Goal: Information Seeking & Learning: Learn about a topic

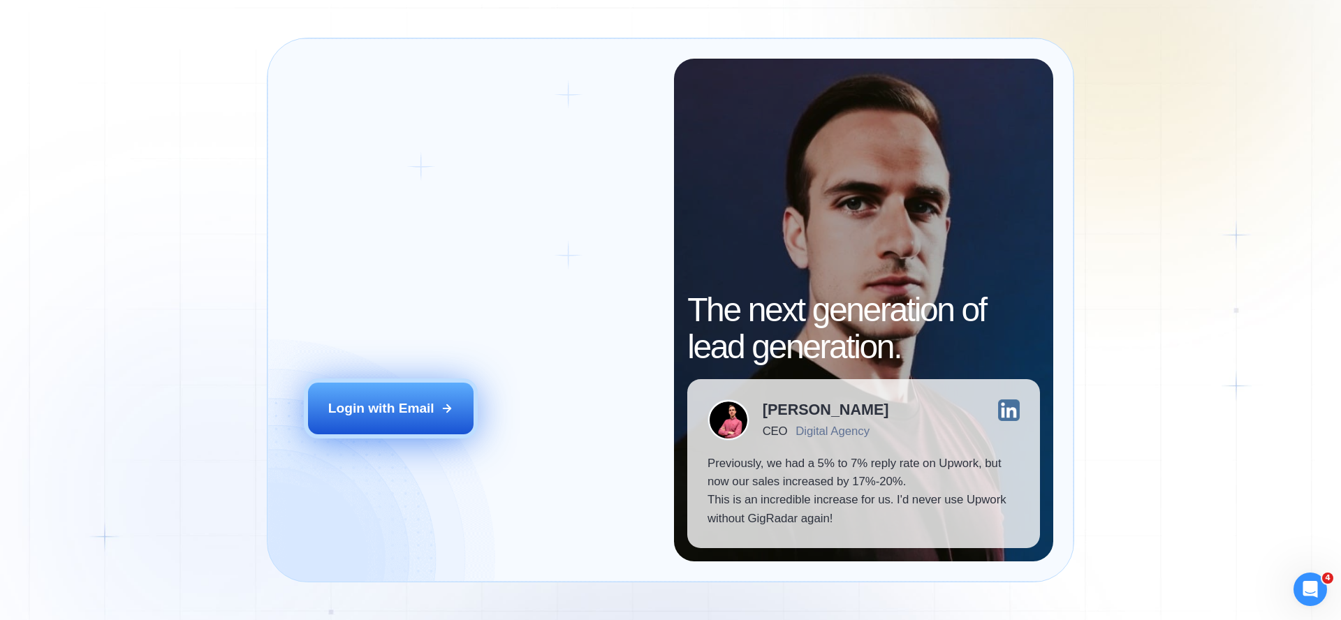
click at [382, 390] on button "Login with Email" at bounding box center [391, 409] width 166 height 52
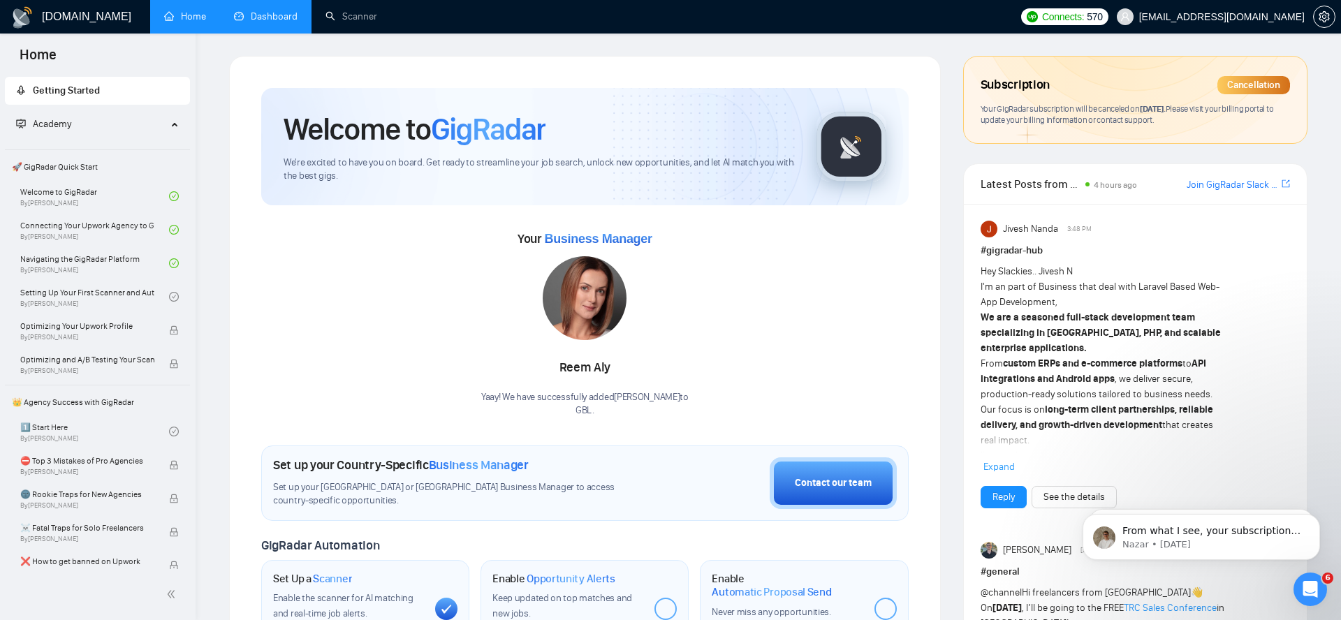
click at [267, 19] on link "Dashboard" at bounding box center [266, 16] width 64 height 12
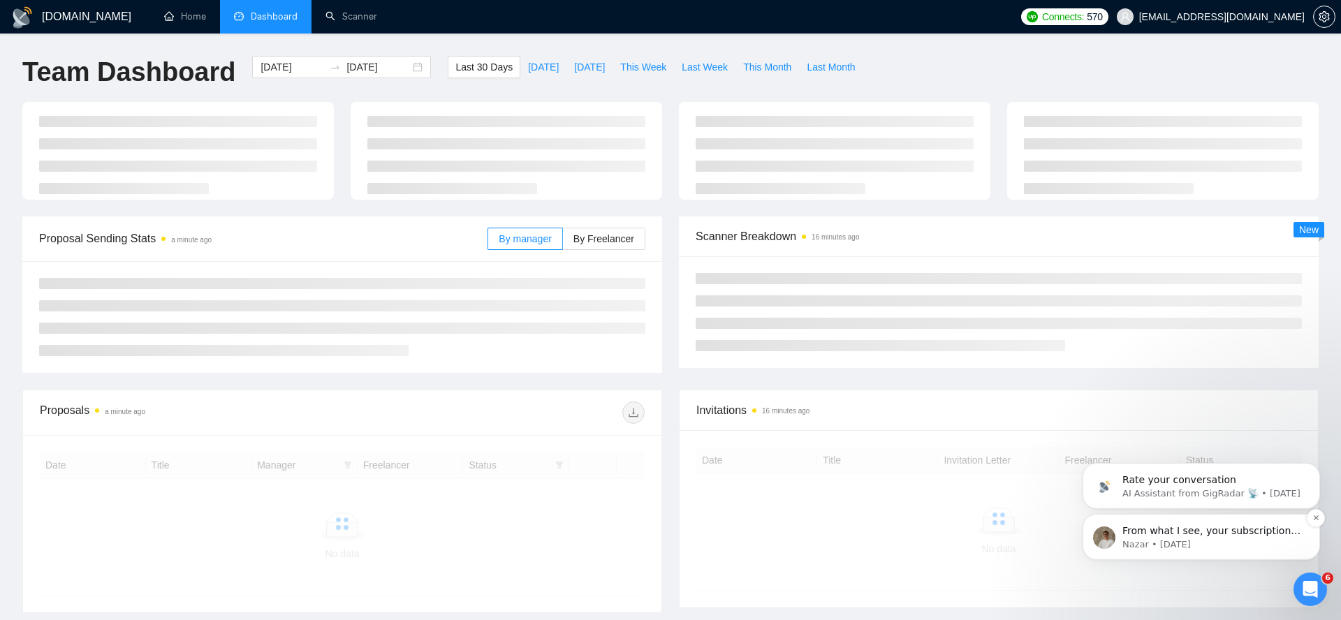
click at [1213, 541] on p "Nazar • 1w ago" at bounding box center [1212, 545] width 180 height 13
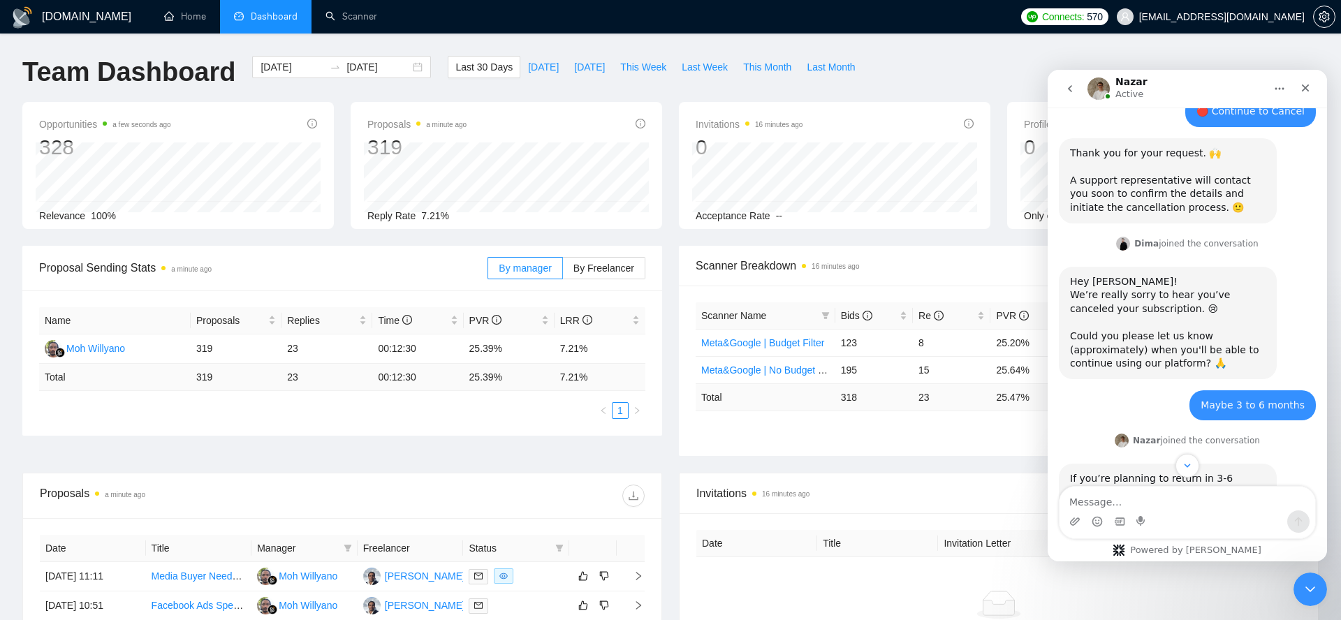
scroll to position [1326, 0]
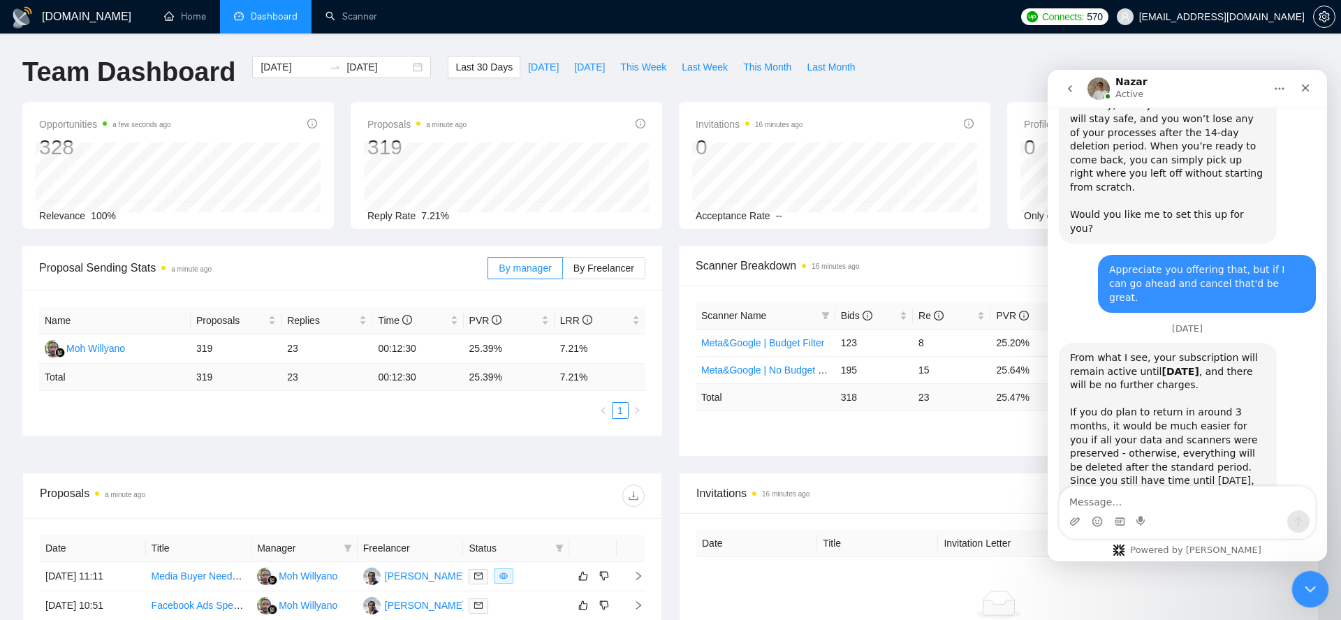
click at [1307, 585] on icon "Close Intercom Messenger" at bounding box center [1308, 587] width 17 height 17
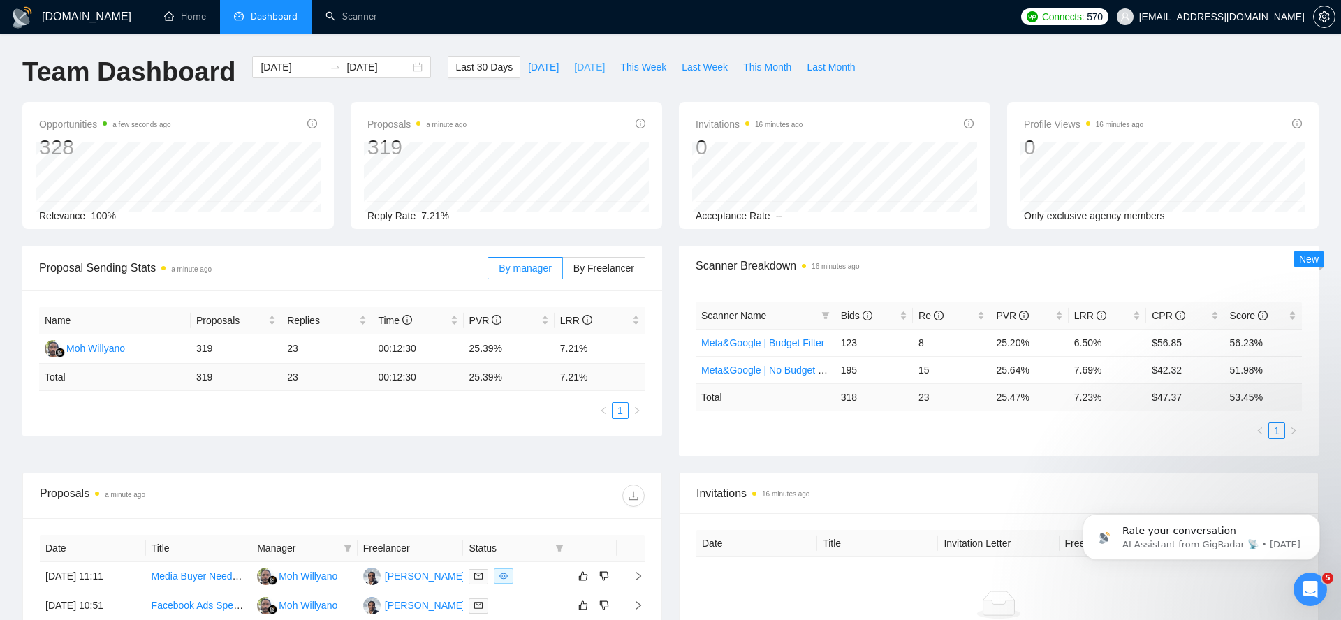
click at [574, 68] on span "Yesterday" at bounding box center [589, 66] width 31 height 15
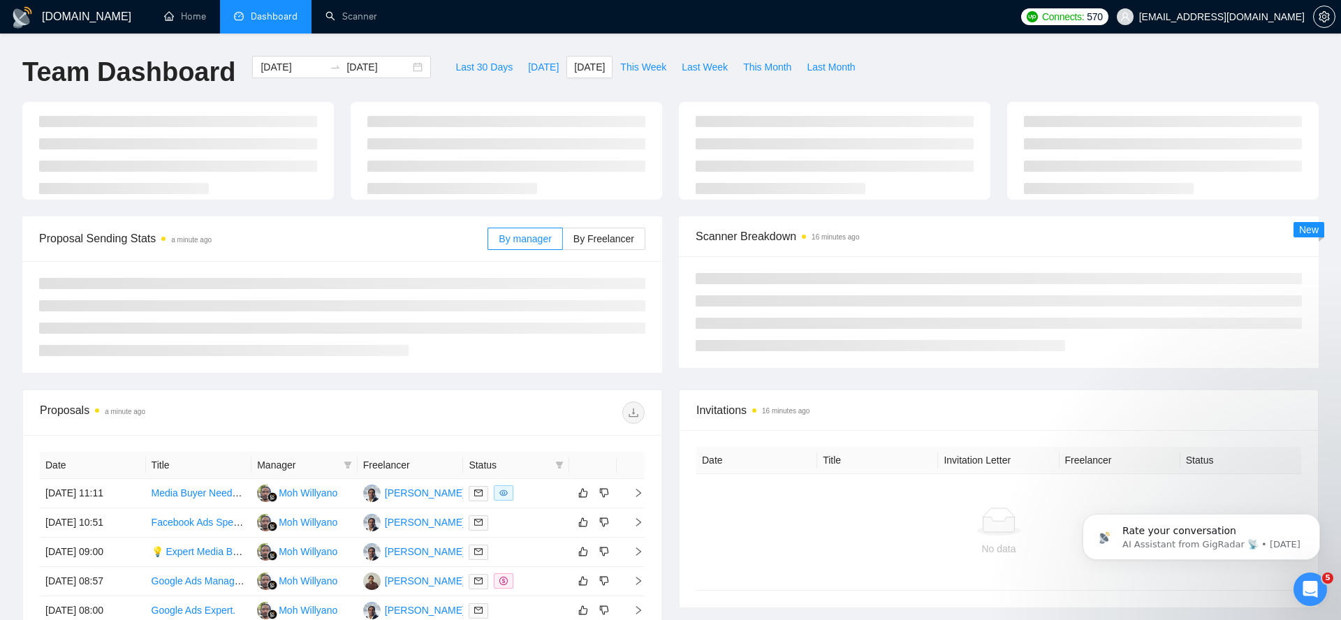
type input "2025-10-02"
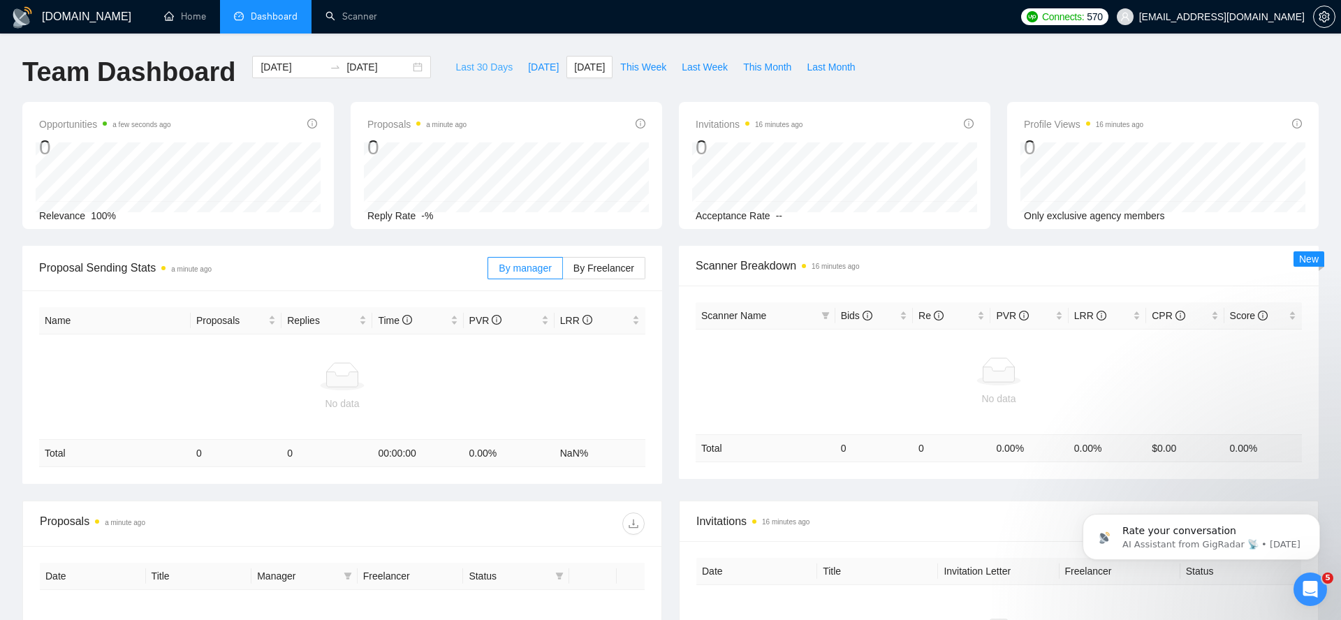
click at [474, 70] on span "Last 30 Days" at bounding box center [483, 66] width 57 height 15
type input "2025-09-03"
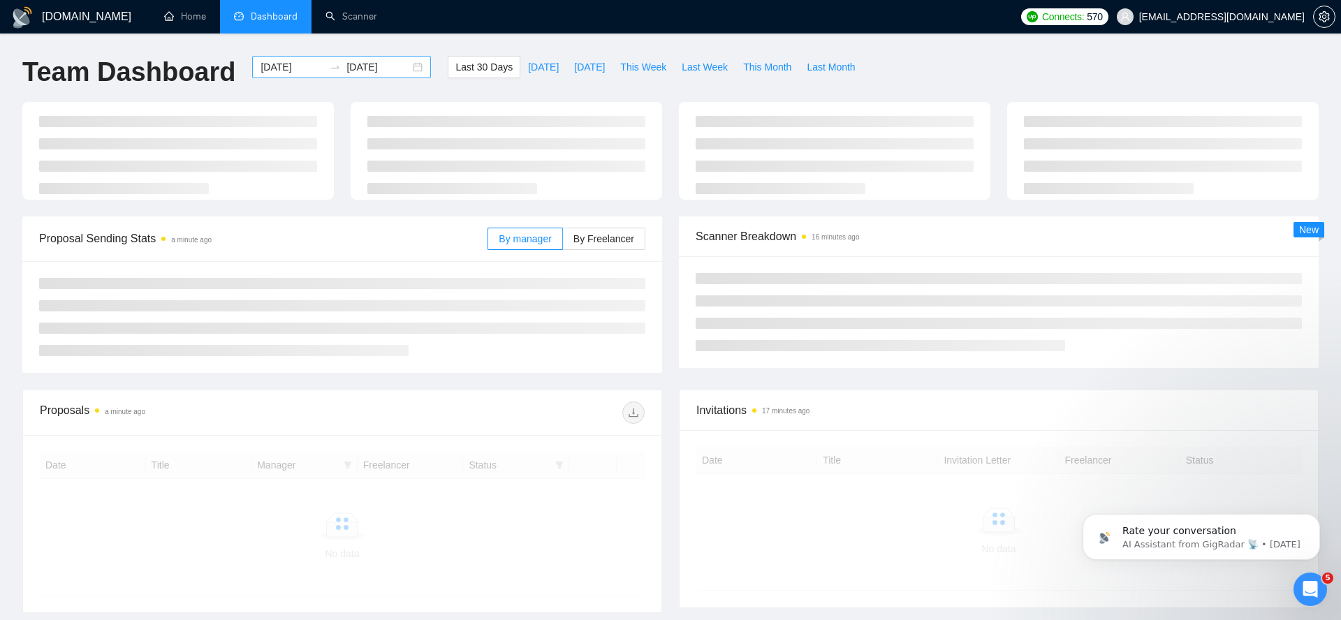
click at [363, 63] on input "2025-10-03" at bounding box center [378, 66] width 64 height 15
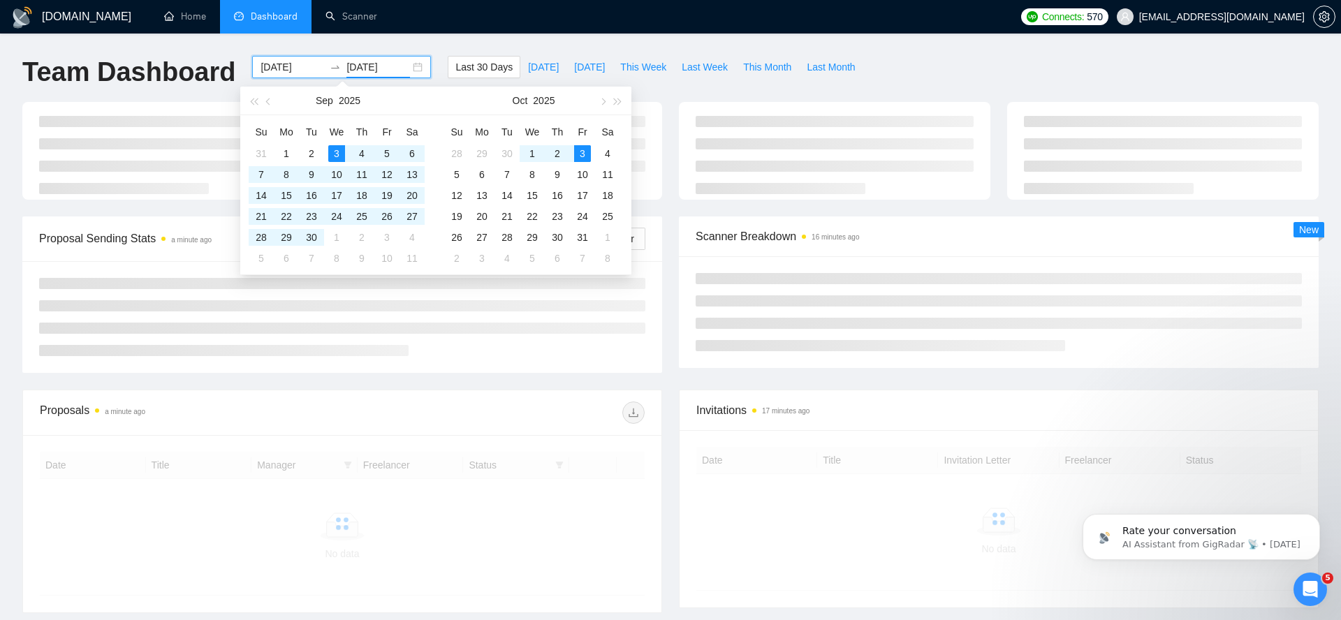
type input "2025-10-03"
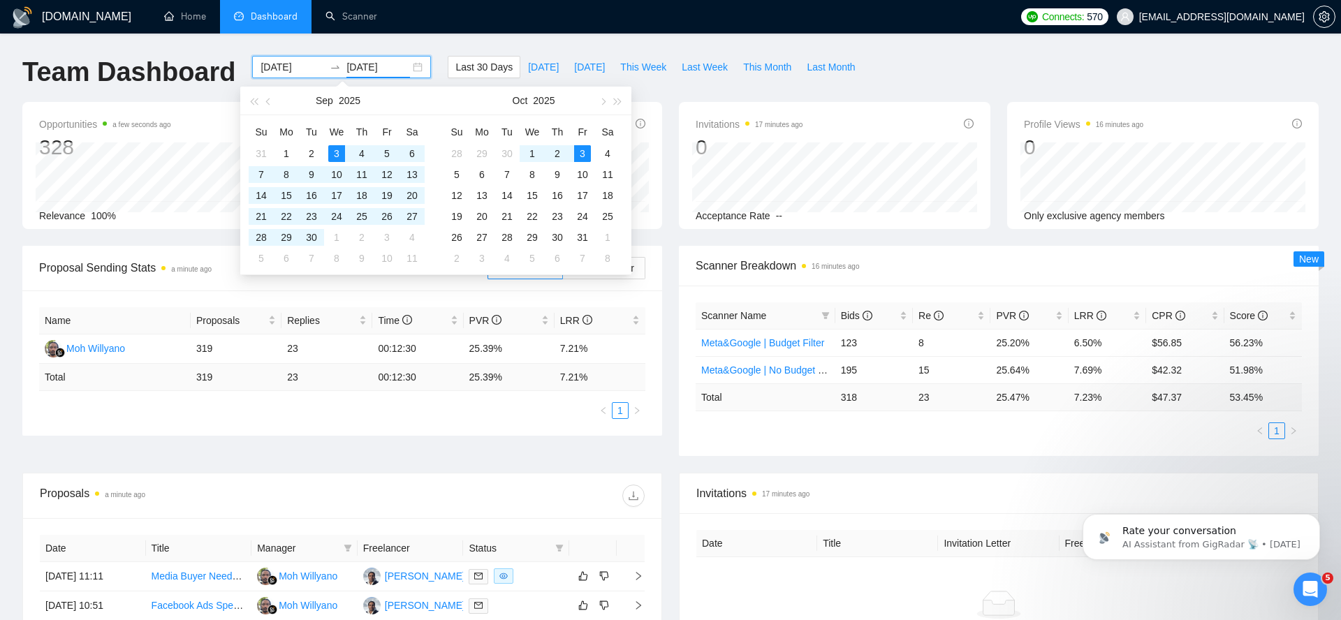
click at [432, 42] on div "GigRadar.io Home Dashboard Scanner Connects: 570 humenoufy@gmail.com Team Dashb…" at bounding box center [670, 512] width 1341 height 1025
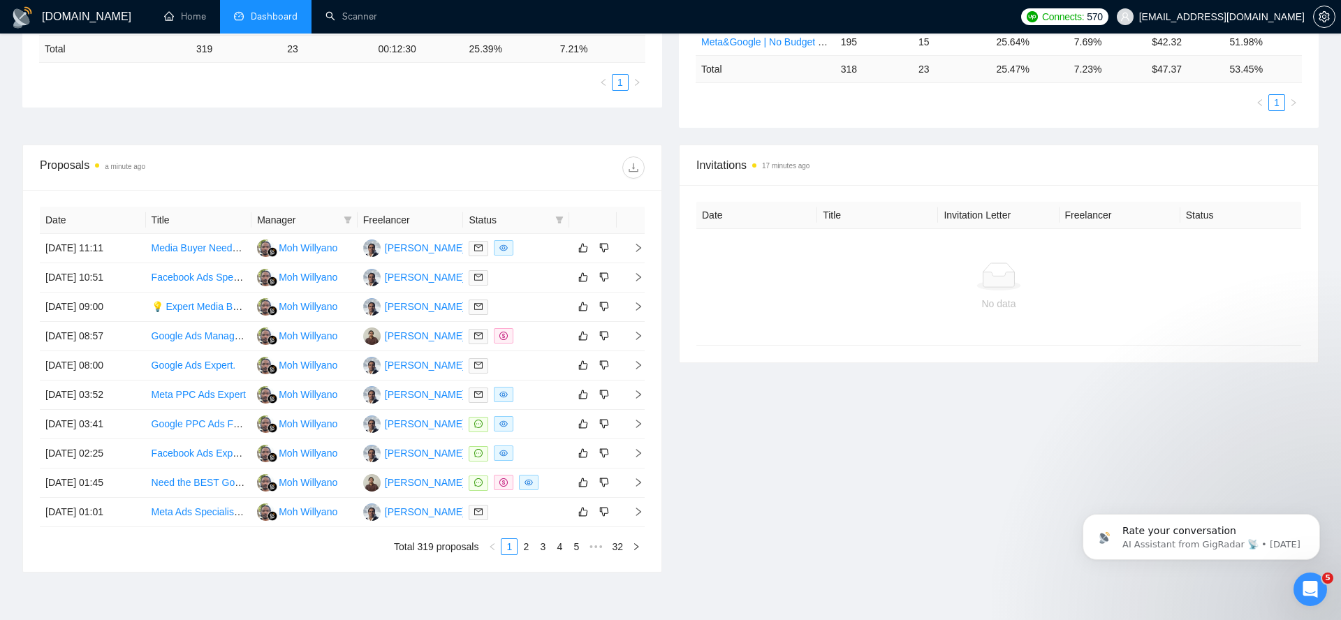
scroll to position [332, 0]
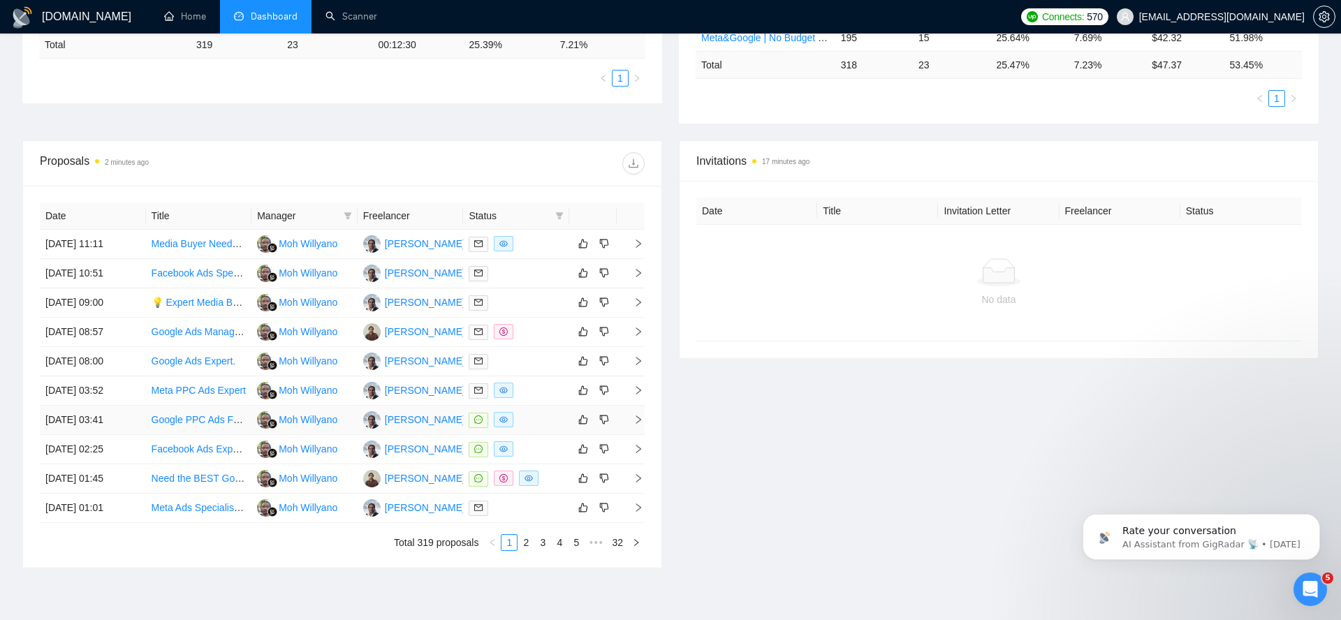
click at [218, 420] on link "Google PPC Ads For Water Damage Restoration Industry" at bounding box center [276, 419] width 249 height 11
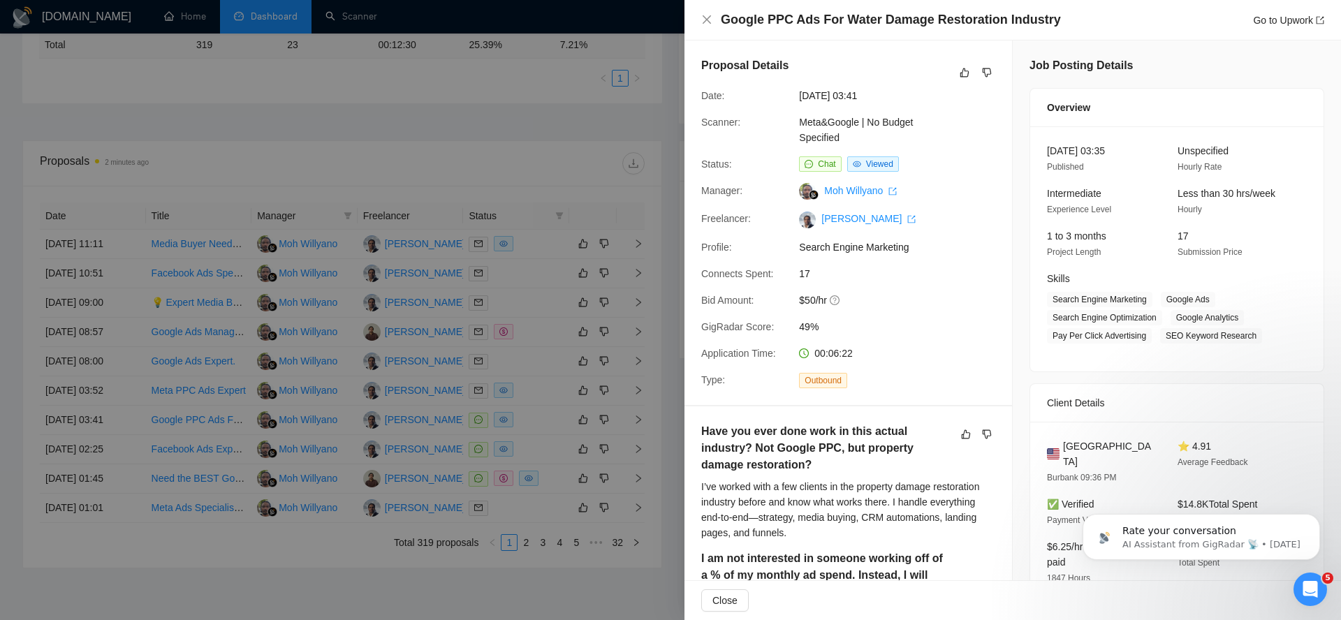
click at [354, 416] on div at bounding box center [670, 310] width 1341 height 620
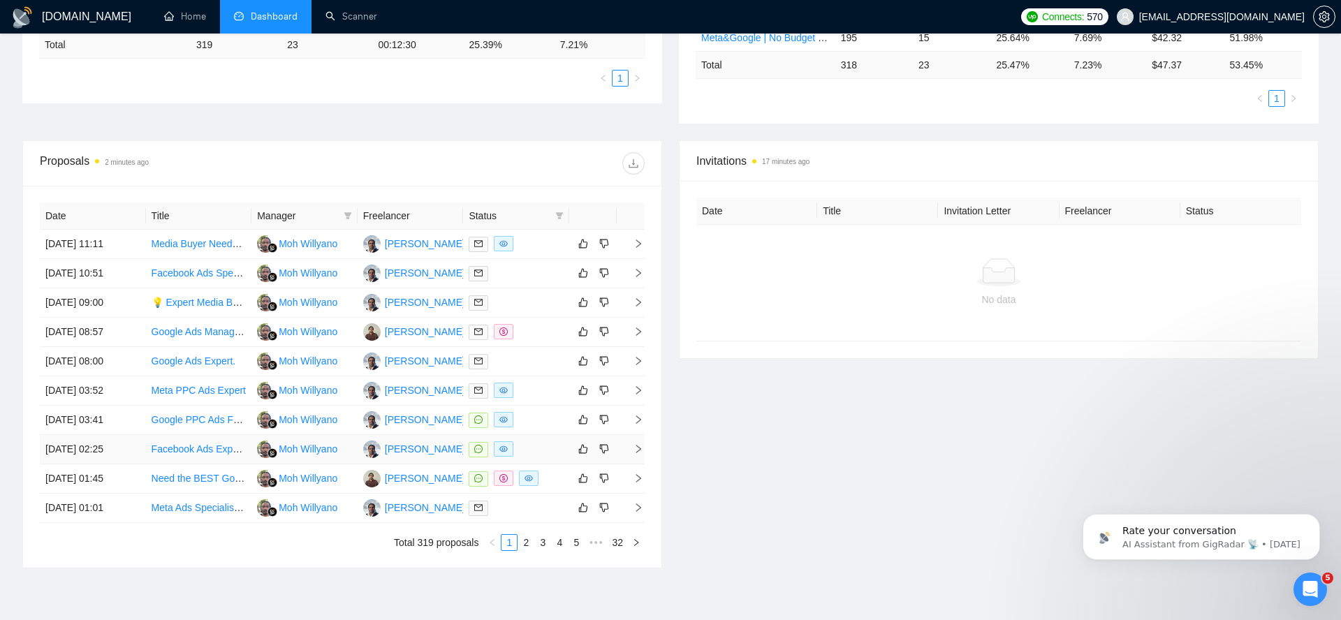
click at [354, 452] on td "Moh Willyano" at bounding box center [304, 449] width 106 height 29
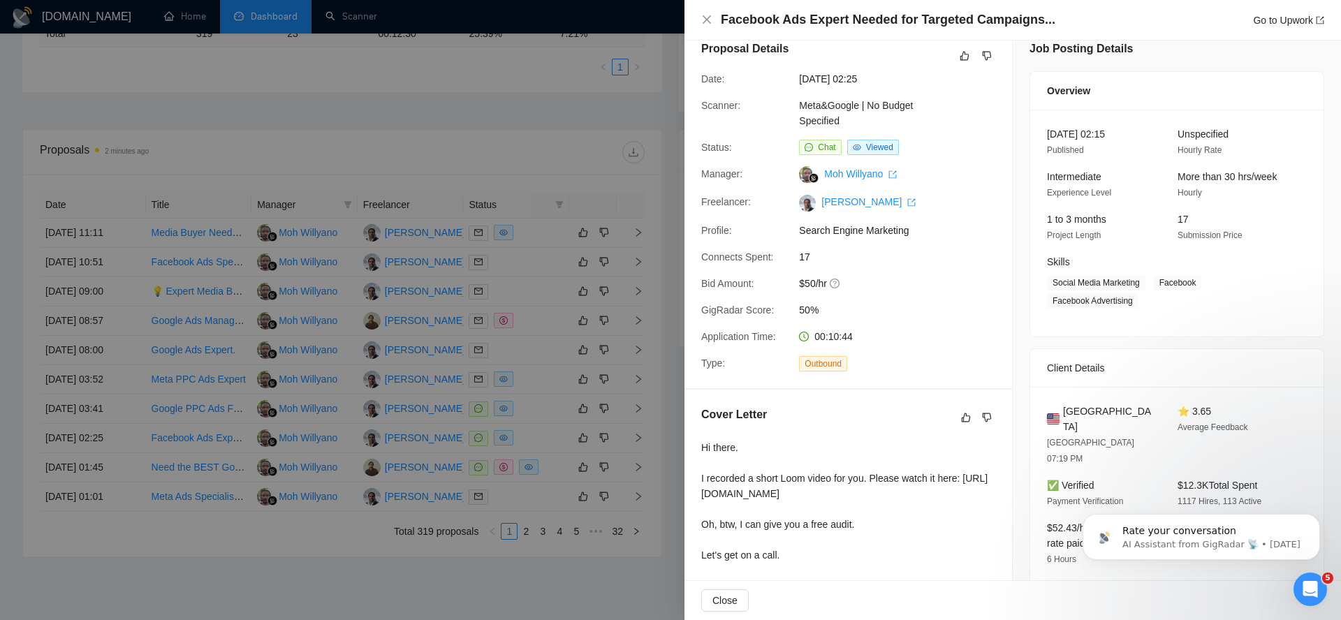
scroll to position [0, 0]
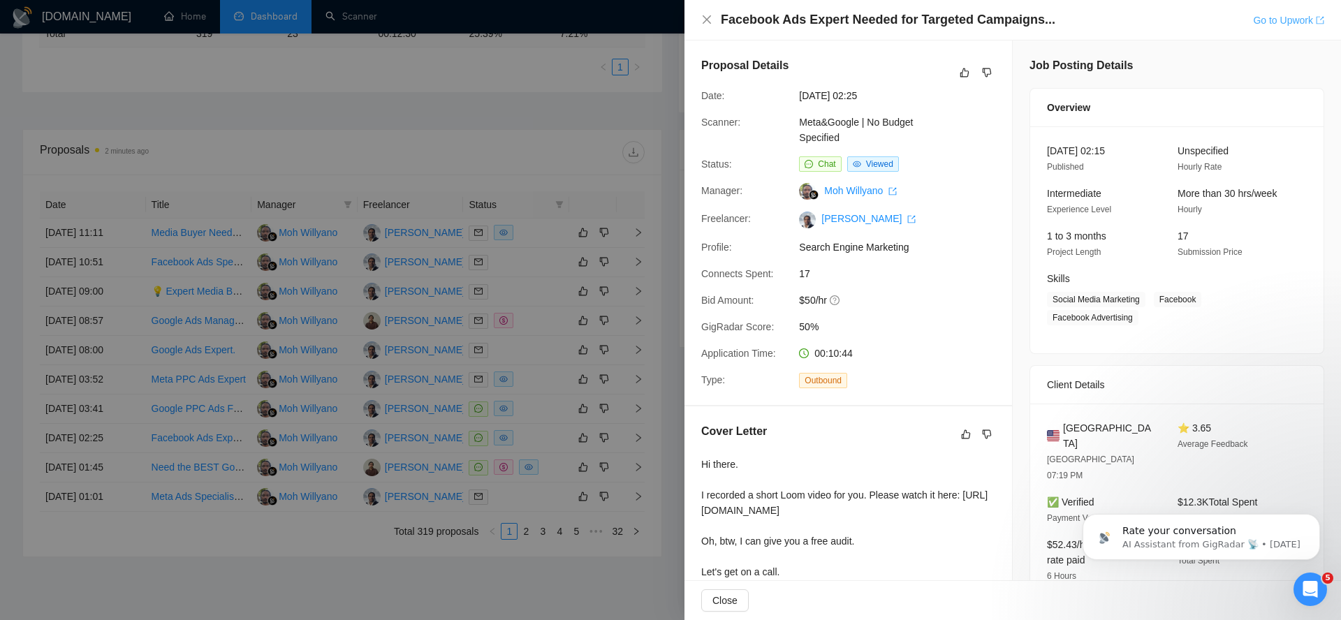
click at [1283, 18] on link "Go to Upwork" at bounding box center [1288, 20] width 71 height 11
click at [468, 342] on div at bounding box center [670, 310] width 1341 height 620
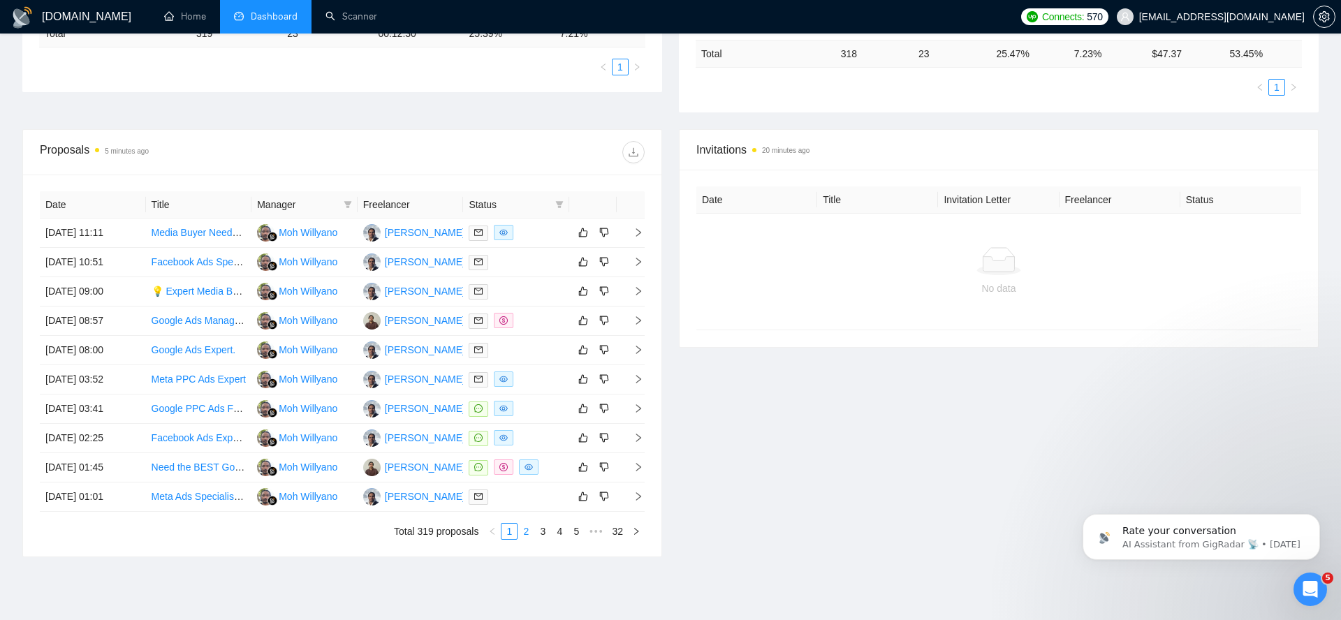
click at [529, 531] on link "2" at bounding box center [525, 531] width 15 height 15
click at [546, 529] on link "3" at bounding box center [542, 531] width 15 height 15
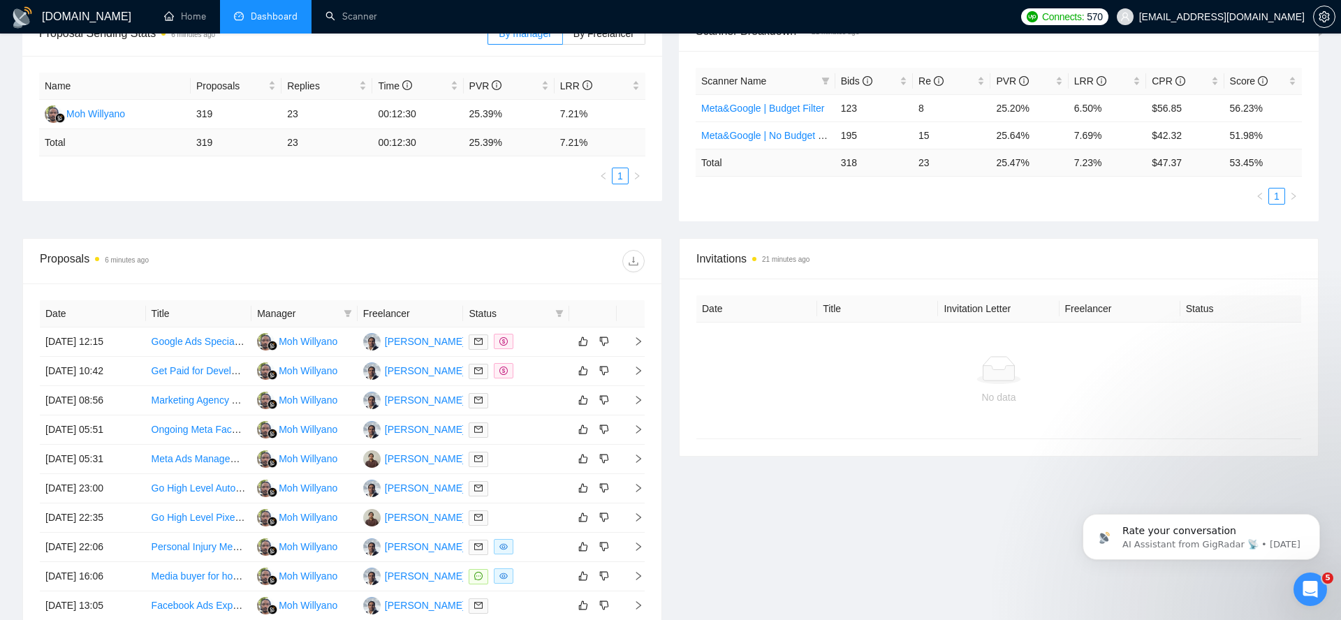
scroll to position [405, 0]
